Goal: Information Seeking & Learning: Learn about a topic

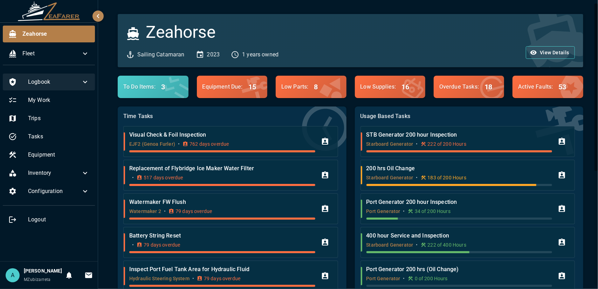
click at [70, 84] on span "Logbook" at bounding box center [54, 82] width 53 height 8
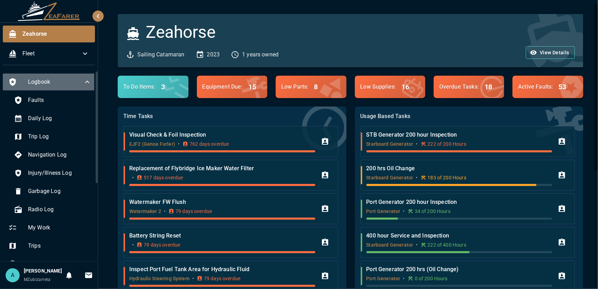
click at [62, 87] on div "Logbook" at bounding box center [50, 82] width 94 height 17
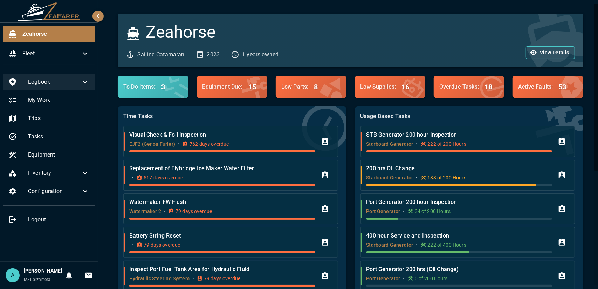
click at [62, 84] on span "Logbook" at bounding box center [54, 82] width 53 height 8
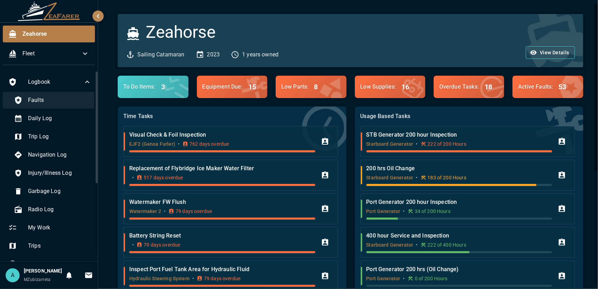
click at [61, 103] on span "Faults" at bounding box center [59, 100] width 63 height 8
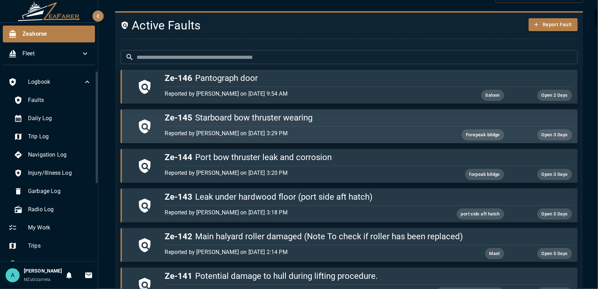
scroll to position [140, 0]
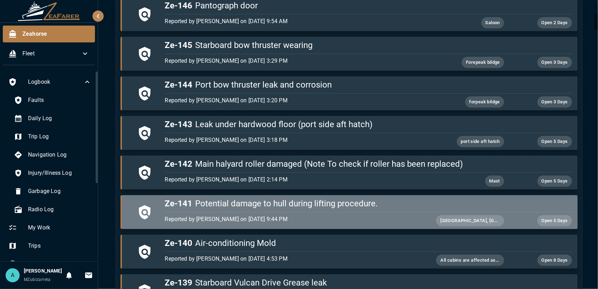
click at [358, 212] on div "Reported by [PERSON_NAME] on [DATE] 9:44 PM [GEOGRAPHIC_DATA], [GEOGRAPHIC_DATA…" at bounding box center [367, 219] width 410 height 14
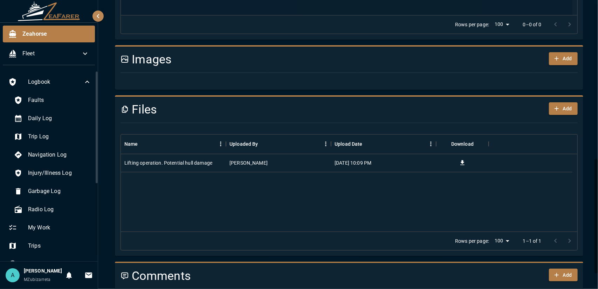
scroll to position [426, 0]
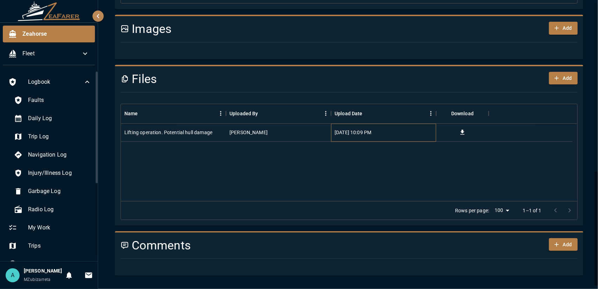
click at [331, 124] on div "[DATE] 10:09 PM" at bounding box center [383, 133] width 105 height 18
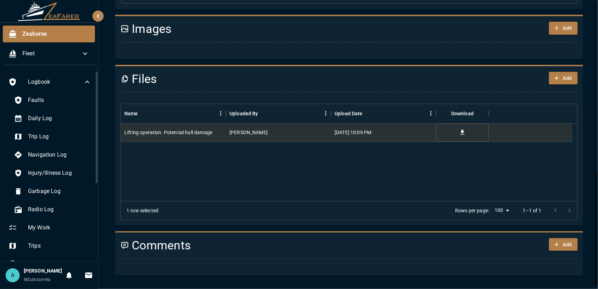
click at [462, 130] on icon "Download" at bounding box center [462, 132] width 4 height 5
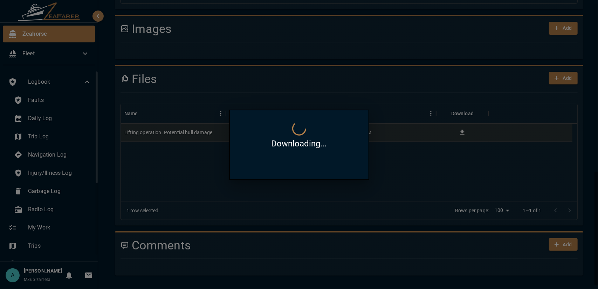
click at [435, 84] on div at bounding box center [299, 144] width 598 height 289
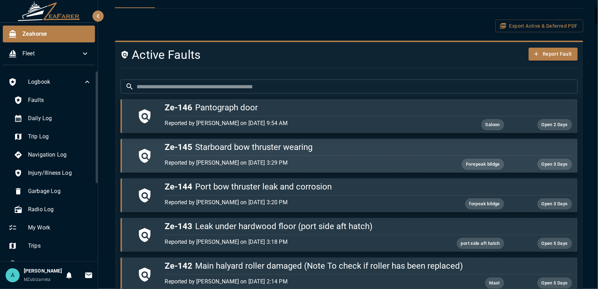
scroll to position [41, 0]
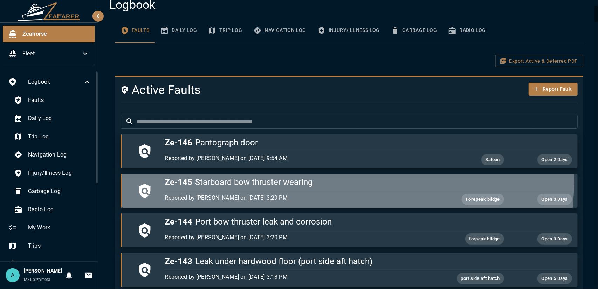
click at [296, 180] on h5 "Ze-145 Starboard bow thruster wearing" at bounding box center [368, 181] width 407 height 11
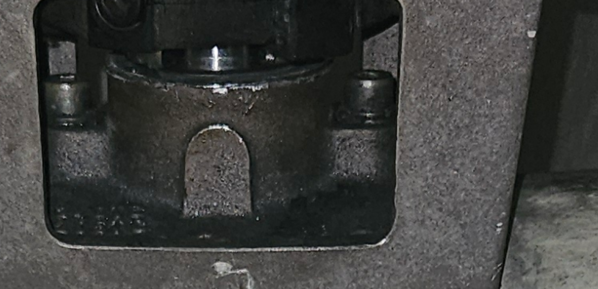
scroll to position [109, 0]
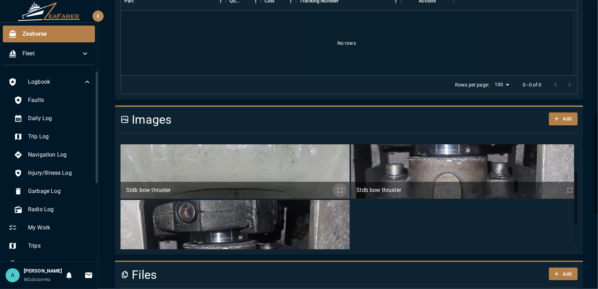
click at [394, 183] on div "Stdb bow thruster" at bounding box center [457, 190] width 212 height 17
click at [563, 189] on button "info about Stdb bow thruster" at bounding box center [570, 190] width 14 height 14
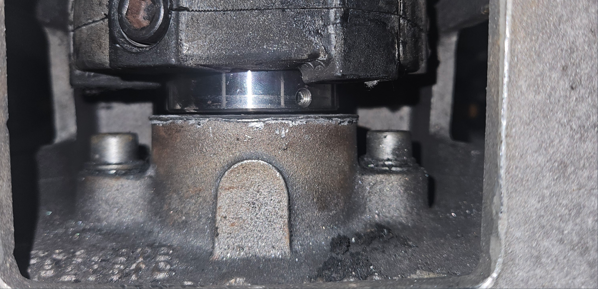
scroll to position [310, 0]
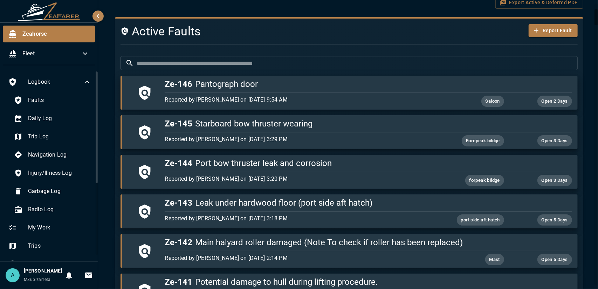
scroll to position [99, 0]
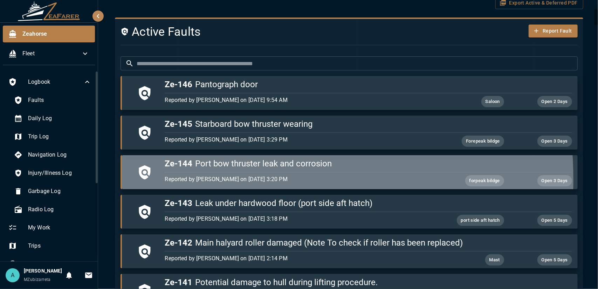
click at [200, 179] on p "Reported by [PERSON_NAME] on [DATE] 3:20 PM" at bounding box center [300, 179] width 271 height 8
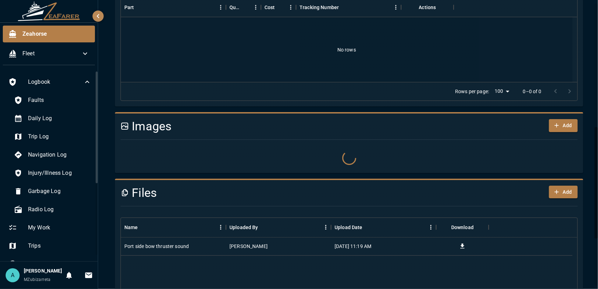
scroll to position [330, 0]
